Goal: Go to known website: Access a specific website the user already knows

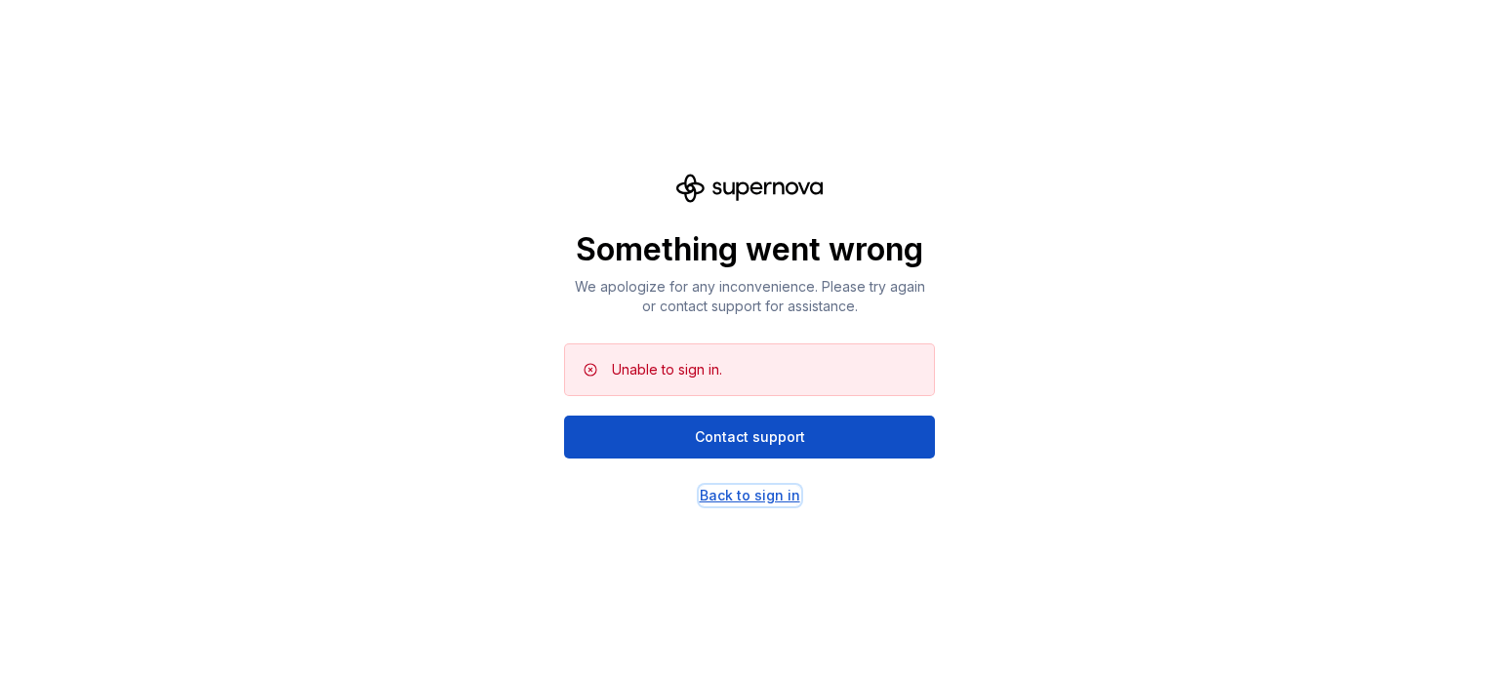
click at [744, 487] on div "Back to sign in" at bounding box center [750, 496] width 101 height 20
